Goal: Information Seeking & Learning: Learn about a topic

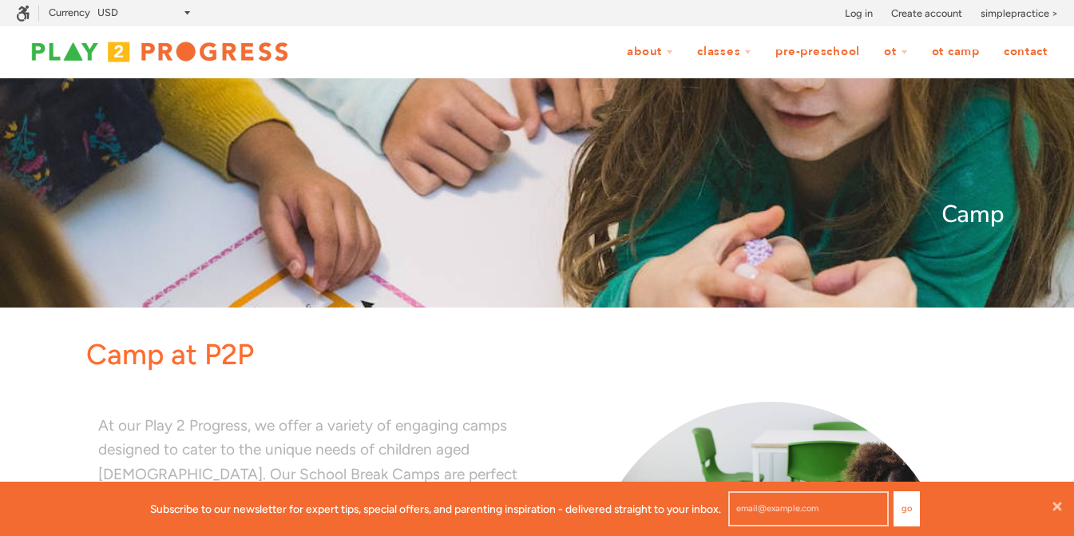
scroll to position [1, 1]
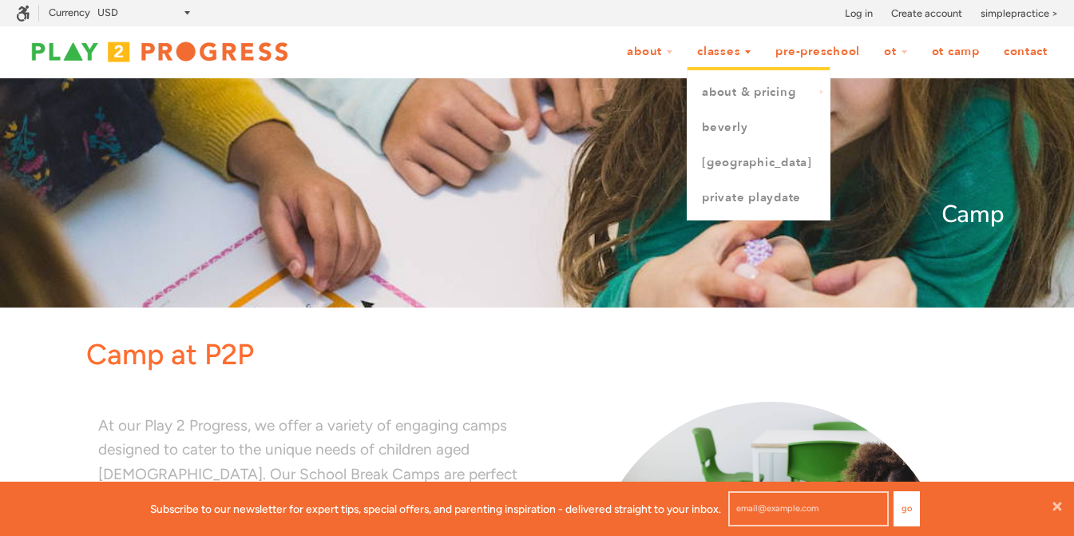
click at [726, 57] on link "Classes" at bounding box center [724, 52] width 75 height 30
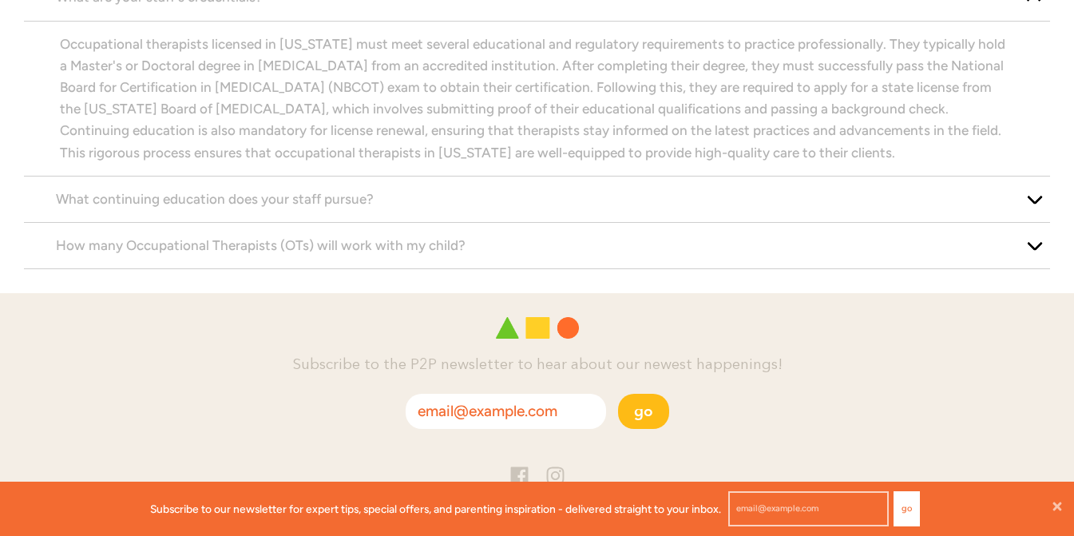
scroll to position [2464, 0]
